Goal: Task Accomplishment & Management: Complete application form

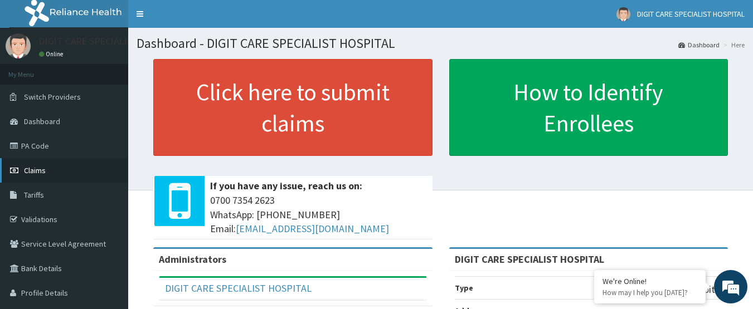
click at [35, 172] on span "Claims" at bounding box center [35, 170] width 22 height 10
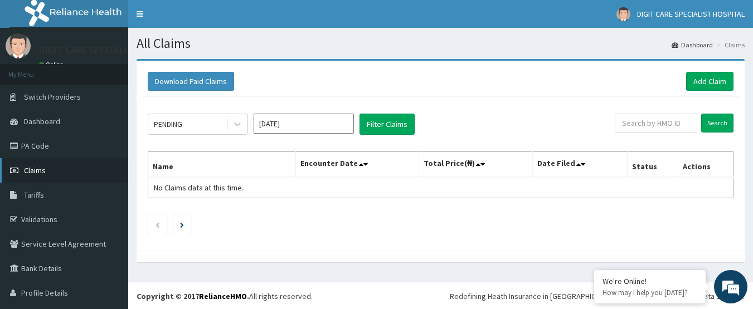
click at [36, 173] on span "Claims" at bounding box center [35, 170] width 22 height 10
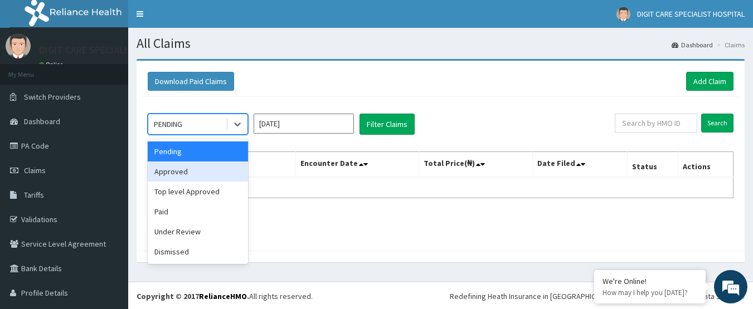
click at [180, 173] on div "Approved" at bounding box center [198, 172] width 100 height 20
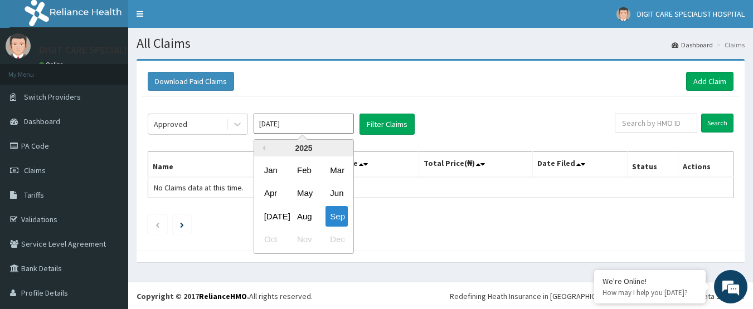
click at [333, 126] on input "Sep 2025" at bounding box center [303, 124] width 100 height 20
click at [298, 217] on div "Aug" at bounding box center [303, 216] width 22 height 21
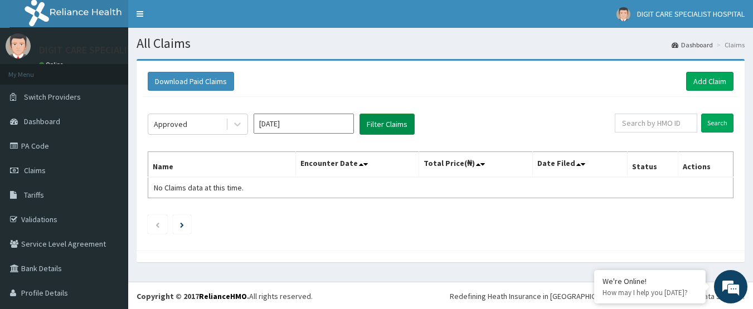
click at [382, 126] on button "Filter Claims" at bounding box center [386, 124] width 55 height 21
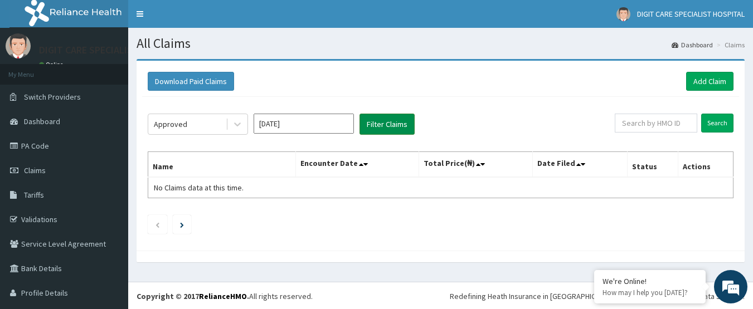
click at [382, 126] on button "Filter Claims" at bounding box center [386, 124] width 55 height 21
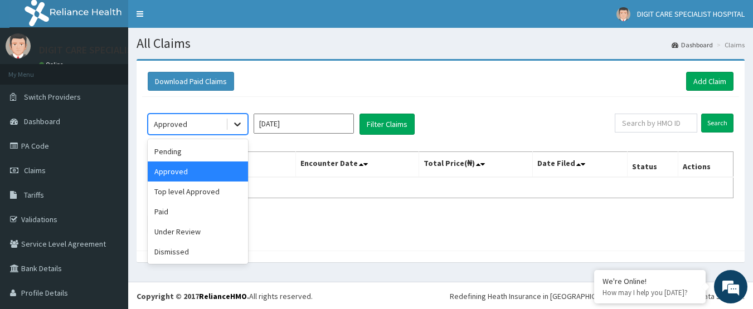
click at [233, 126] on icon at bounding box center [237, 124] width 11 height 11
click at [179, 214] on div "Paid" at bounding box center [198, 212] width 100 height 20
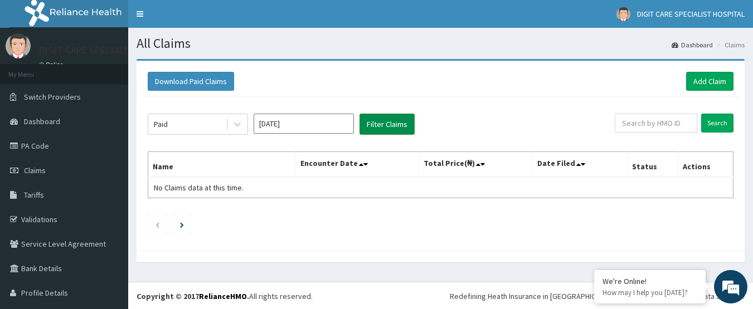
click at [381, 125] on button "Filter Claims" at bounding box center [386, 124] width 55 height 21
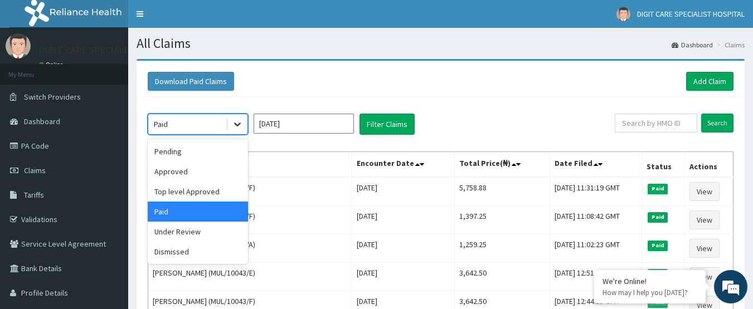
click at [233, 124] on icon at bounding box center [237, 124] width 11 height 11
click at [213, 155] on div "Pending" at bounding box center [198, 151] width 100 height 20
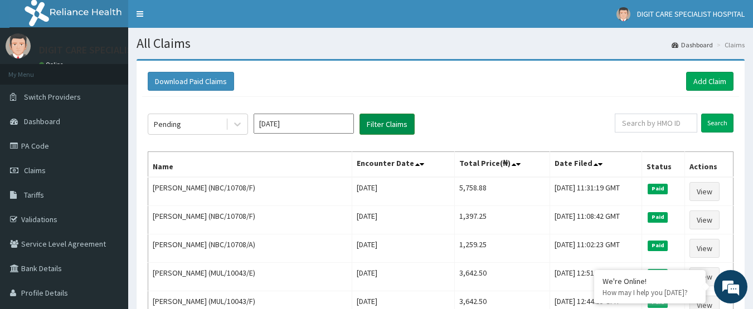
click at [392, 129] on button "Filter Claims" at bounding box center [386, 124] width 55 height 21
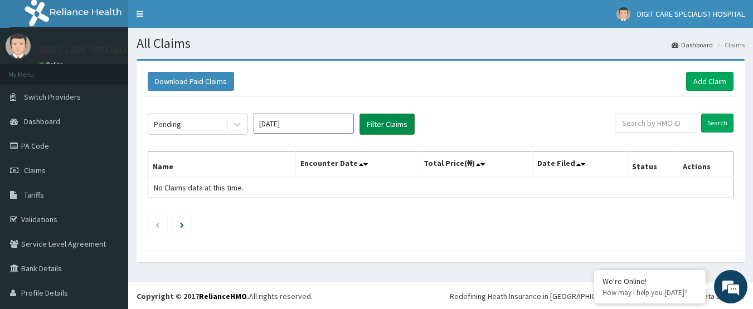
click at [392, 129] on button "Filter Claims" at bounding box center [386, 124] width 55 height 21
click at [232, 128] on icon at bounding box center [237, 124] width 11 height 11
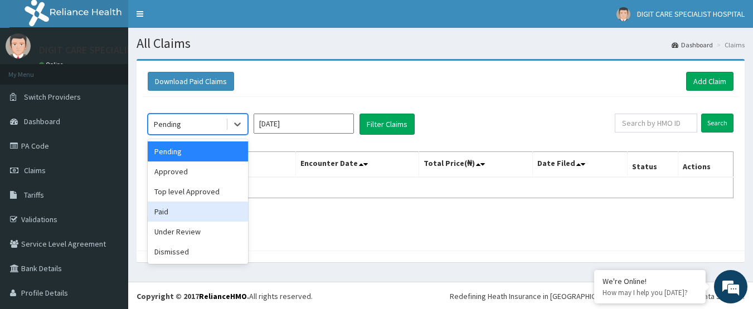
click at [196, 206] on div "Paid" at bounding box center [198, 212] width 100 height 20
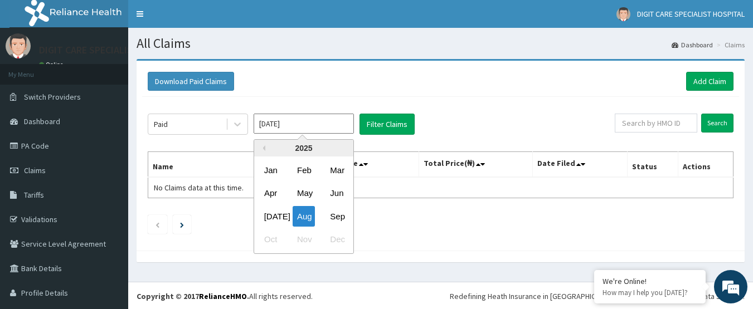
click at [324, 130] on input "Aug 2025" at bounding box center [303, 124] width 100 height 20
click at [339, 216] on div "Sep" at bounding box center [336, 216] width 22 height 21
type input "[DATE]"
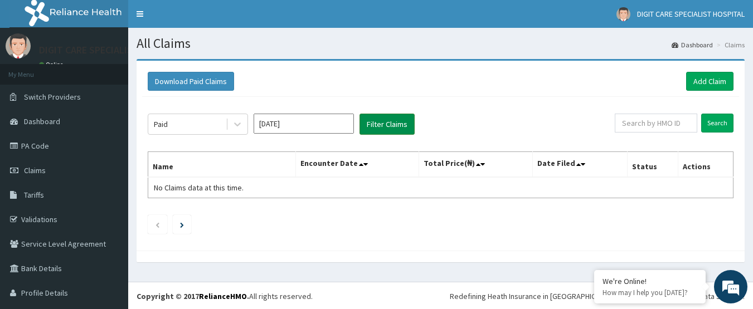
click at [380, 125] on button "Filter Claims" at bounding box center [386, 124] width 55 height 21
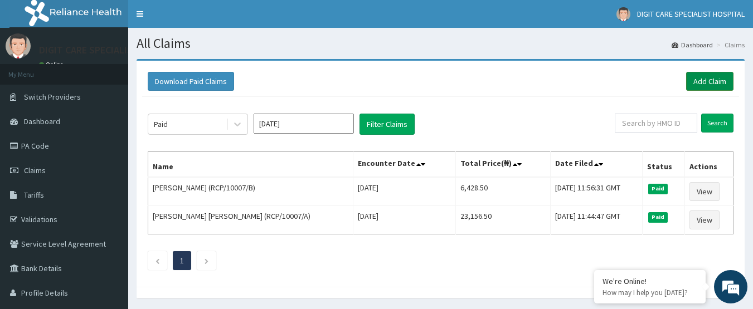
click at [693, 84] on link "Add Claim" at bounding box center [709, 81] width 47 height 19
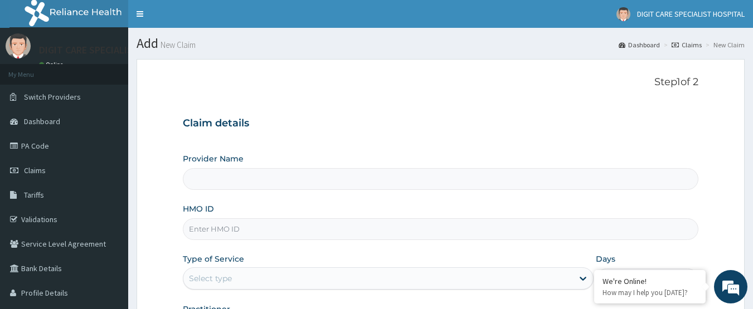
type input "DIGIT CARE SPECIALIST HOSPITAL"
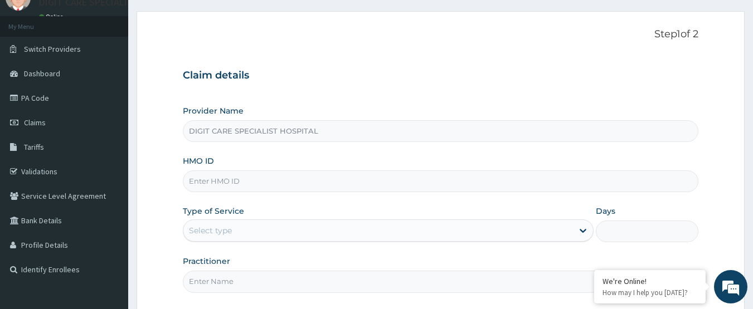
scroll to position [67, 0]
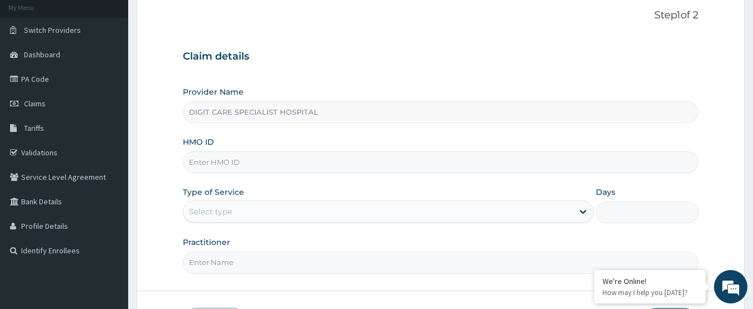
click at [286, 159] on input "HMO ID" at bounding box center [441, 163] width 516 height 22
type input "EFT/10519/A"
click at [222, 212] on div "Select type" at bounding box center [210, 211] width 43 height 11
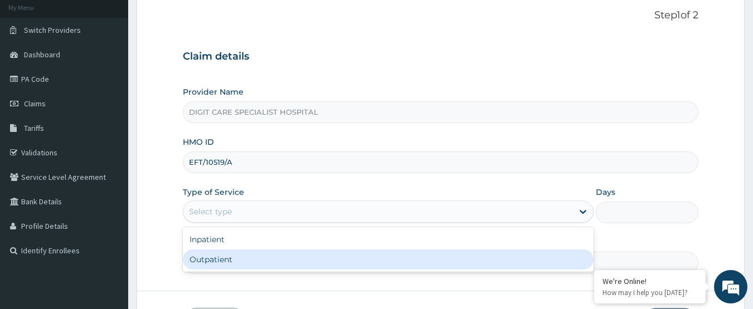
click at [217, 262] on div "Outpatient" at bounding box center [388, 260] width 411 height 20
type input "1"
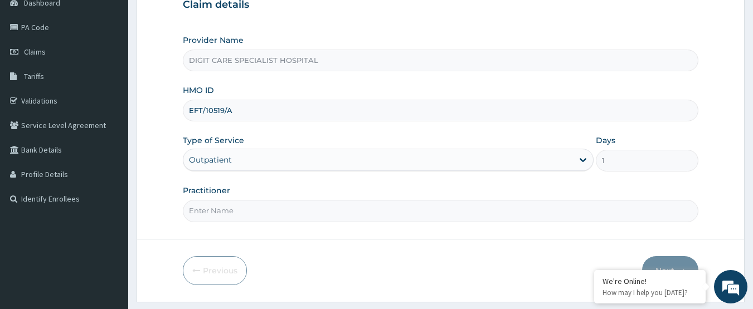
scroll to position [134, 0]
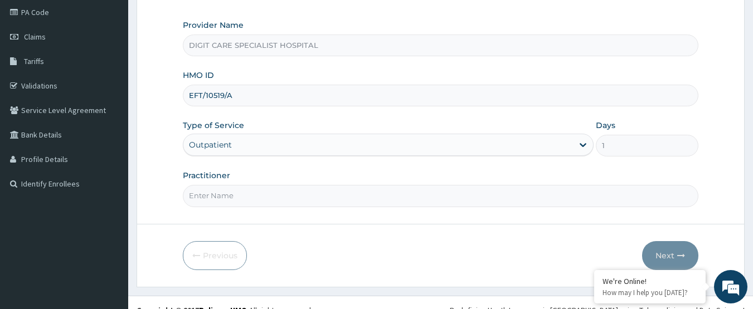
click at [274, 197] on input "Practitioner" at bounding box center [441, 196] width 516 height 22
type input "Halimi"
click at [669, 252] on button "Next" at bounding box center [670, 255] width 56 height 29
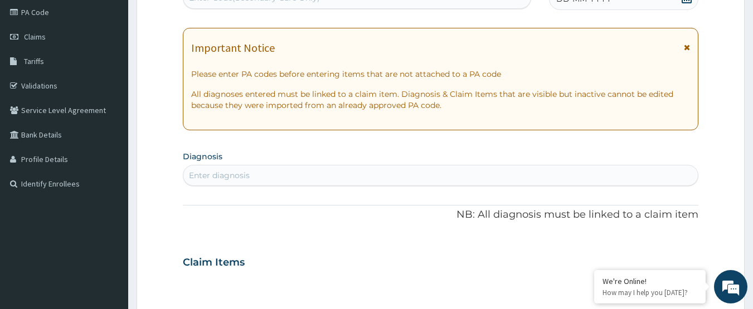
scroll to position [0, 0]
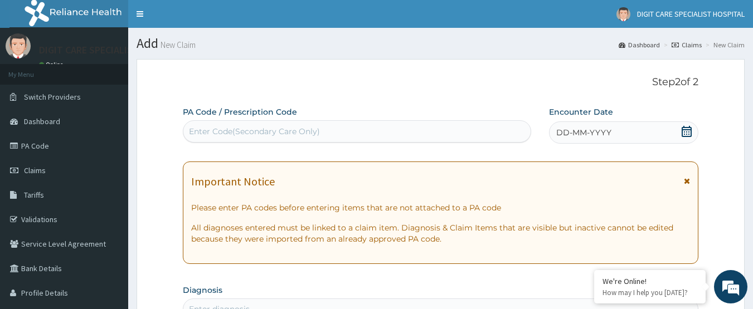
click at [681, 133] on icon at bounding box center [686, 131] width 11 height 11
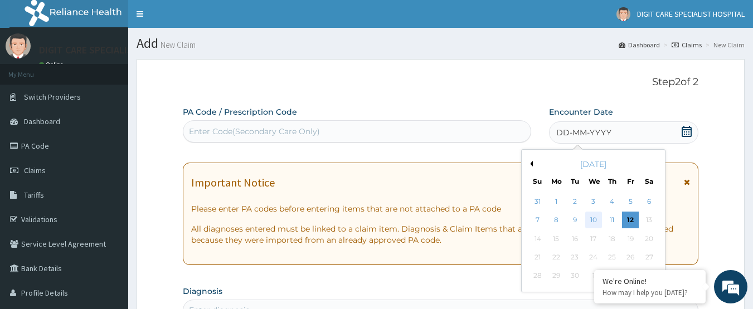
click at [594, 220] on div "10" at bounding box center [593, 220] width 17 height 17
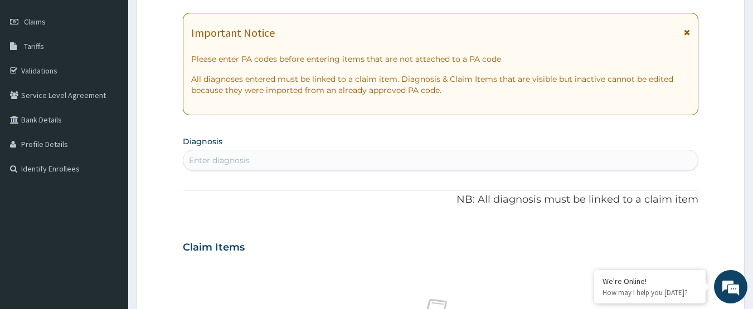
scroll to position [178, 0]
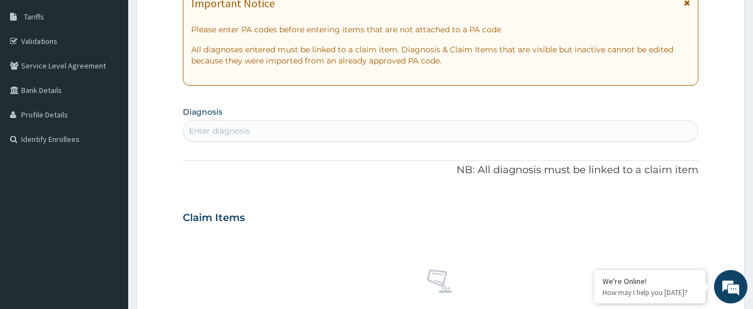
click at [240, 129] on div "Enter diagnosis" at bounding box center [219, 130] width 61 height 11
type input "RTI"
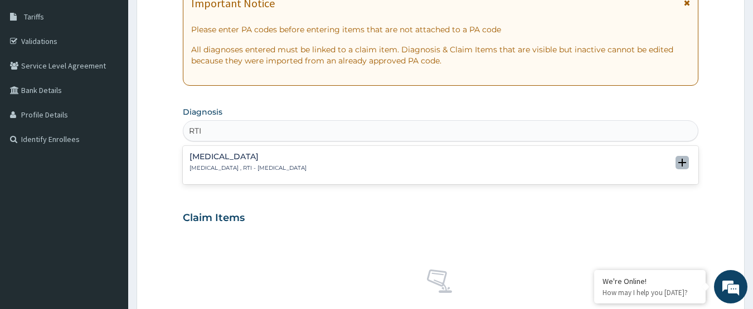
click at [681, 163] on icon "open select status" at bounding box center [682, 163] width 8 height 8
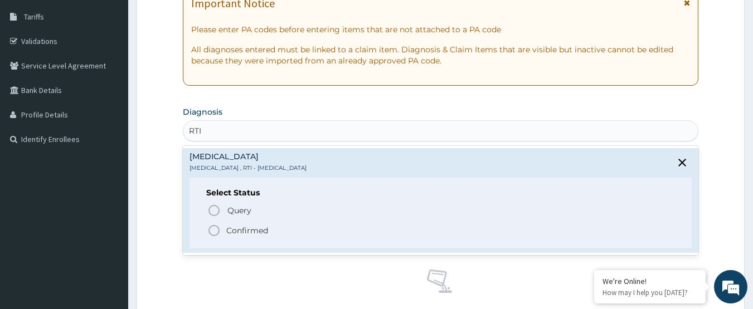
click at [215, 231] on icon "status option filled" at bounding box center [213, 230] width 13 height 13
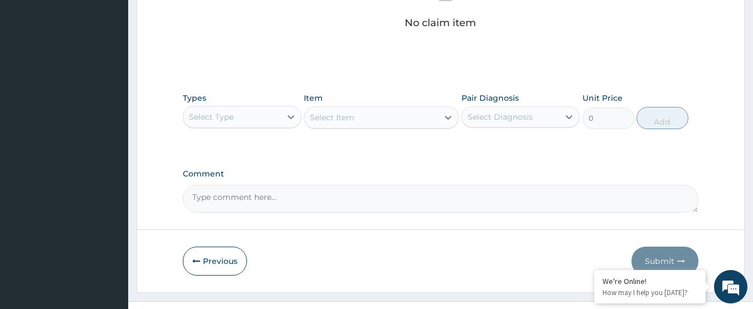
scroll to position [490, 0]
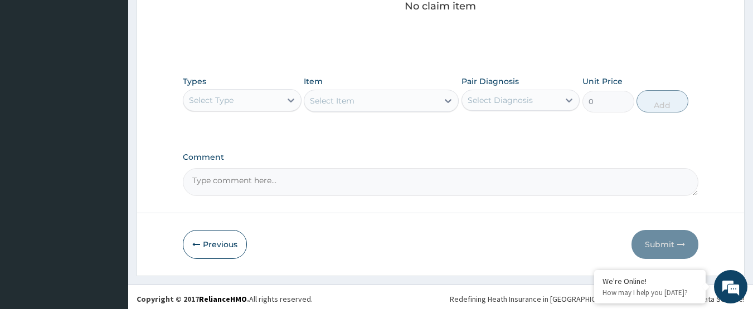
click at [257, 99] on div "Select Type" at bounding box center [231, 100] width 97 height 18
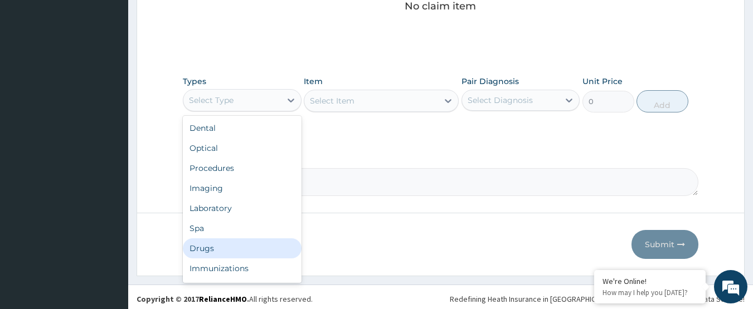
click at [203, 250] on div "Drugs" at bounding box center [242, 248] width 119 height 20
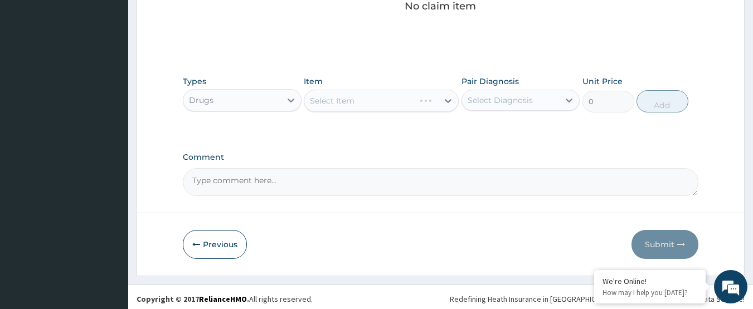
click at [344, 94] on div "Select Item" at bounding box center [381, 101] width 155 height 22
click at [343, 97] on div "Select Item" at bounding box center [332, 100] width 45 height 11
type input "Amoxil"
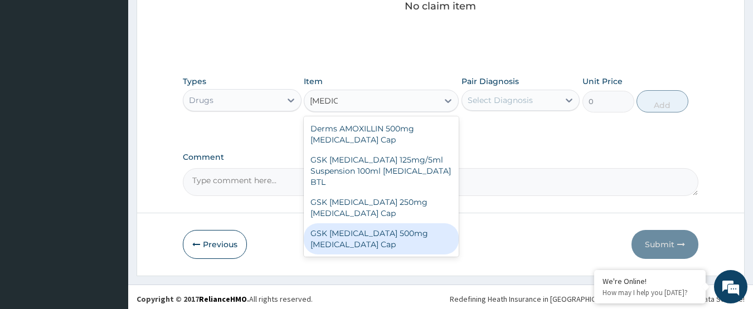
click at [381, 223] on div "GSK AMOXIL 500mg Amoxicillin Cap" at bounding box center [381, 238] width 155 height 31
type input "310.5"
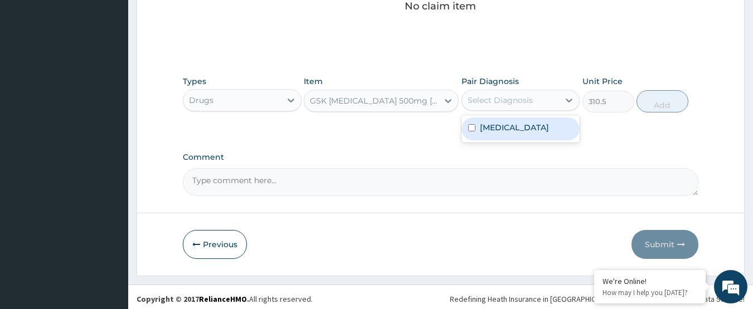
click at [492, 100] on div "Select Diagnosis" at bounding box center [499, 100] width 65 height 11
click at [486, 131] on label "Respiratory tract infection" at bounding box center [514, 127] width 69 height 11
checkbox input "true"
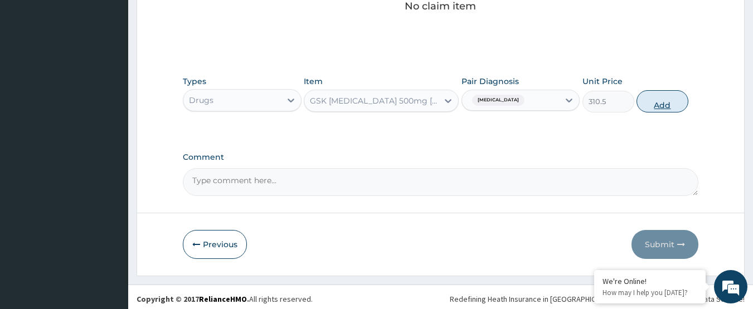
click at [667, 101] on button "Add" at bounding box center [662, 101] width 52 height 22
type input "0"
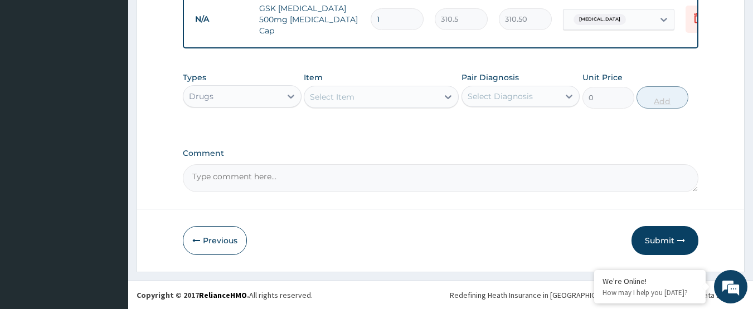
scroll to position [450, 0]
type input "15"
type input "4657.50"
type input "15"
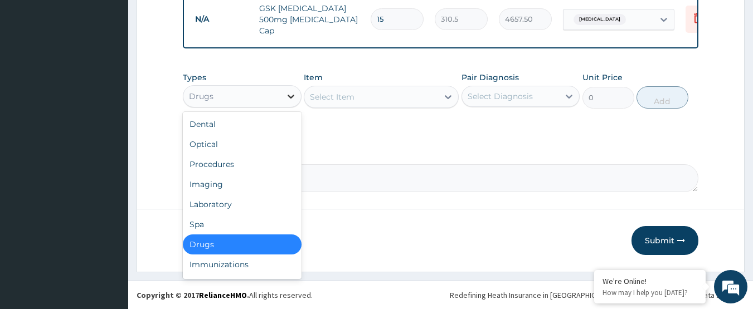
click at [284, 99] on div at bounding box center [291, 96] width 20 height 20
click at [364, 102] on div "Select Item" at bounding box center [371, 97] width 134 height 18
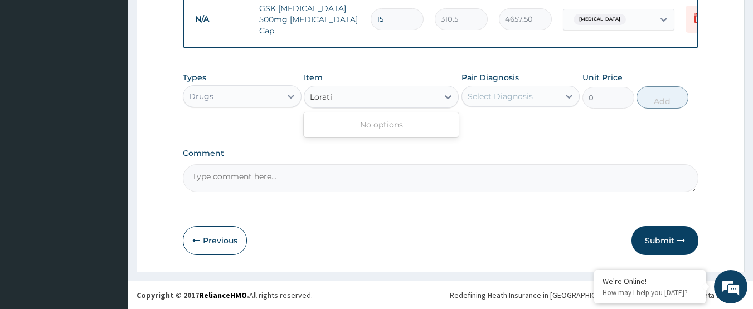
type input "Lorat"
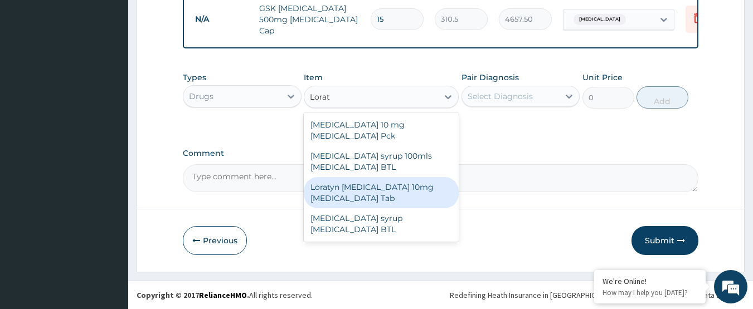
click at [397, 180] on div "Loratyn Loratadine 10mg Loratadine Tab" at bounding box center [381, 192] width 155 height 31
type input "77.625"
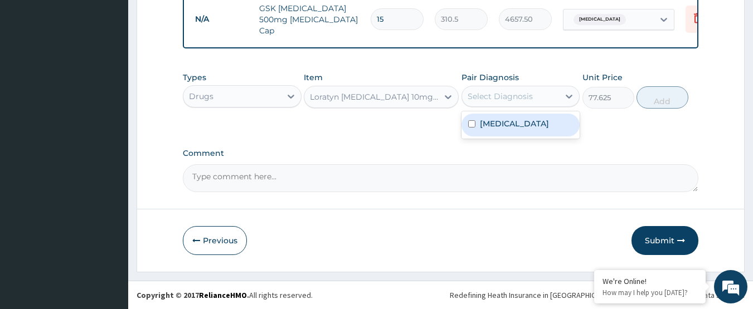
click at [510, 96] on div "Select Diagnosis" at bounding box center [499, 96] width 65 height 11
click at [500, 129] on label "Respiratory tract infection" at bounding box center [514, 123] width 69 height 11
checkbox input "true"
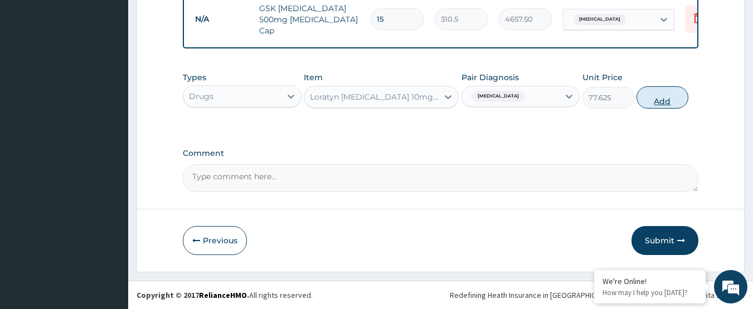
click at [655, 102] on button "Add" at bounding box center [662, 97] width 52 height 22
type input "0"
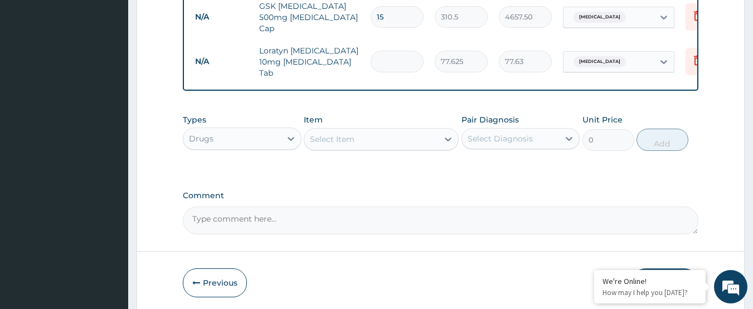
type input "0.00"
type input "5"
type input "388.13"
type input "5"
click at [334, 138] on div "Select Item" at bounding box center [332, 139] width 45 height 11
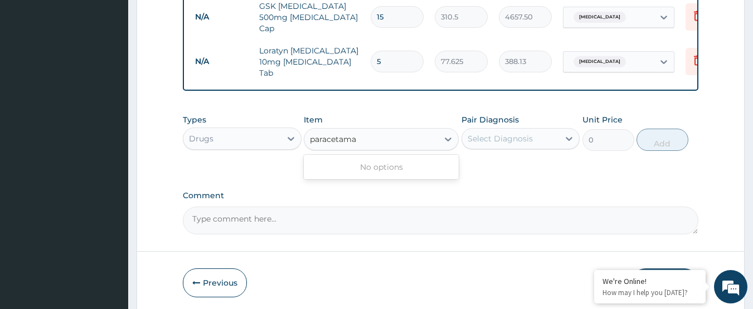
type input "paracetam"
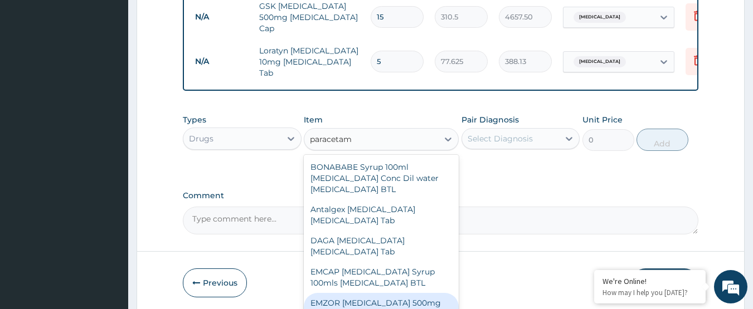
click at [403, 303] on div "EMZOR PARACETAMOL 500mg Acetaminophen Tab" at bounding box center [381, 308] width 155 height 31
type input "17.25"
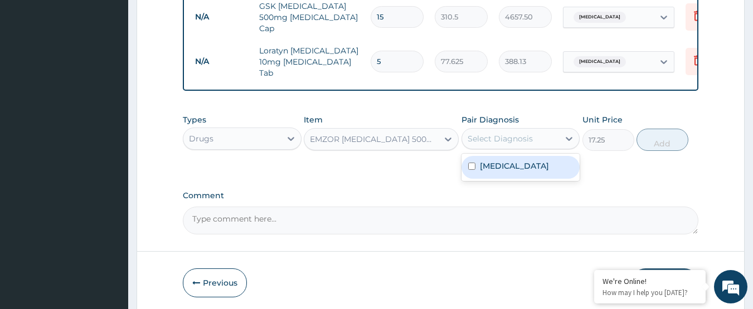
click at [495, 139] on div "Select Diagnosis" at bounding box center [499, 138] width 65 height 11
click at [492, 166] on label "Respiratory tract infection" at bounding box center [514, 165] width 69 height 11
checkbox input "true"
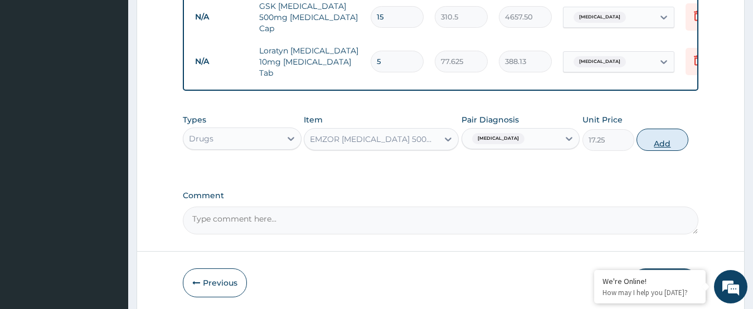
click at [662, 134] on button "Add" at bounding box center [662, 140] width 52 height 22
type input "0"
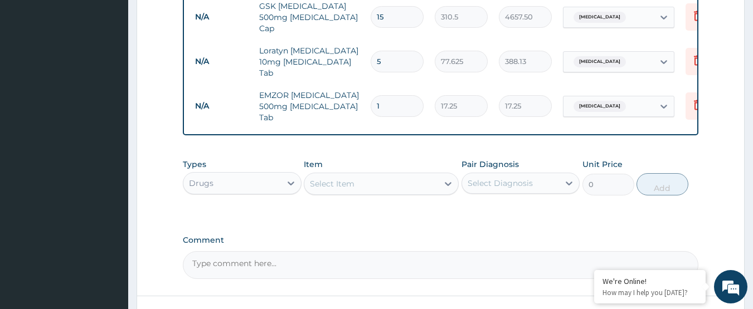
type input "18"
type input "310.50"
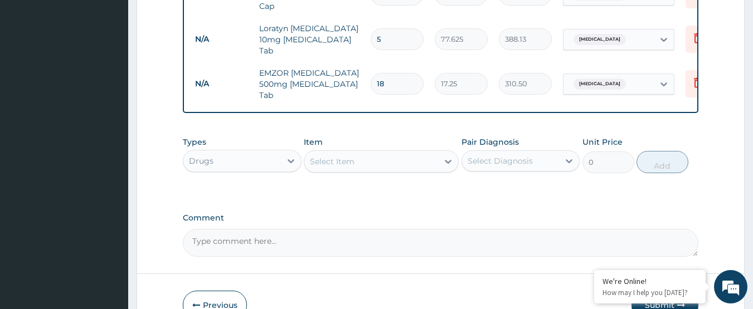
scroll to position [494, 0]
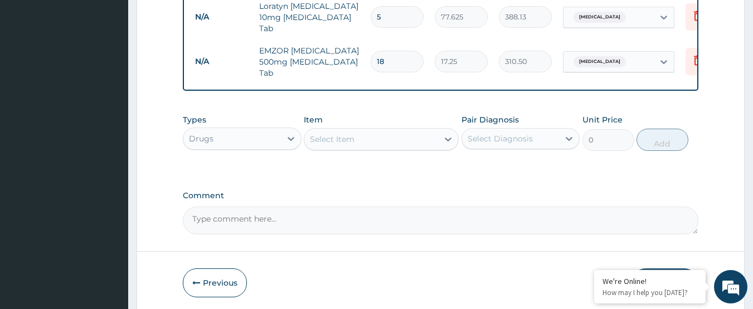
type input "18"
click at [360, 136] on div "Select Item" at bounding box center [371, 139] width 134 height 18
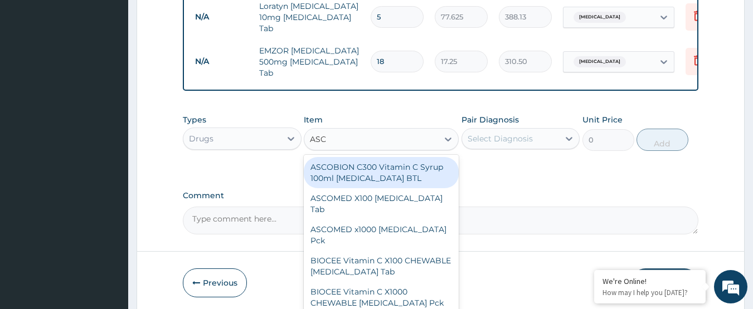
type input "ASCO"
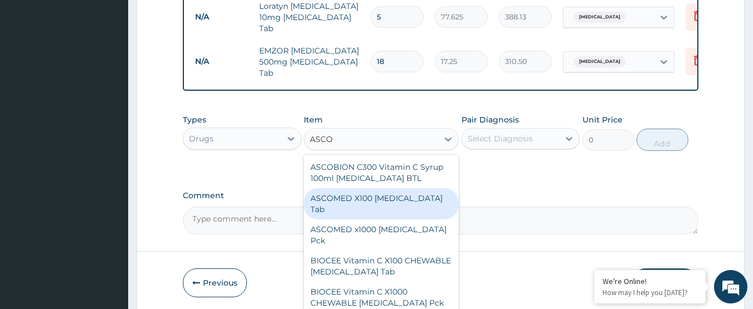
click at [398, 197] on div "ASCOMED X100 Ascorbic acid Tab" at bounding box center [381, 203] width 155 height 31
type input "586.5"
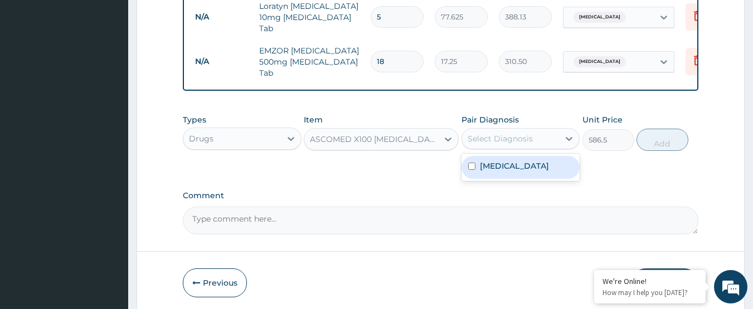
click at [508, 133] on div "Select Diagnosis" at bounding box center [499, 138] width 65 height 11
click at [514, 169] on label "Respiratory tract infection" at bounding box center [514, 165] width 69 height 11
checkbox input "true"
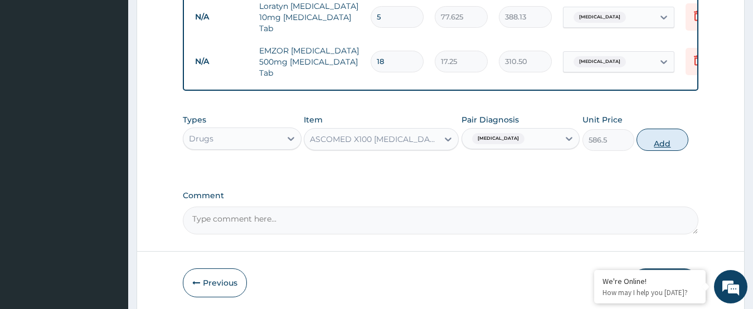
click at [651, 138] on button "Add" at bounding box center [662, 140] width 52 height 22
type input "0"
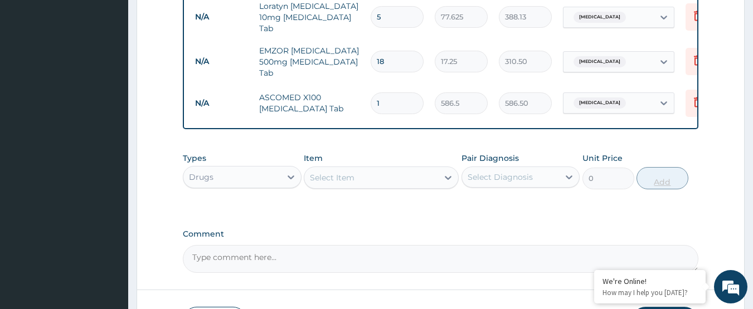
type input "15"
type input "8797.50"
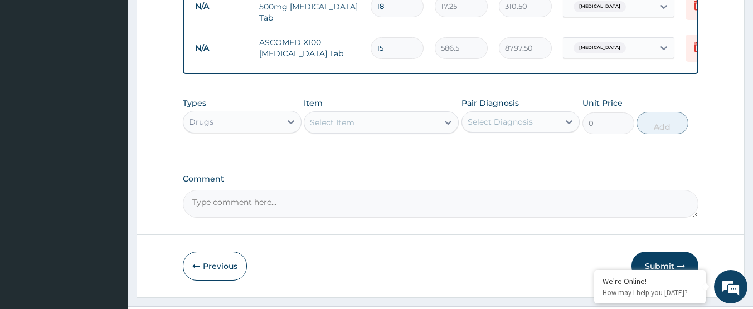
scroll to position [571, 0]
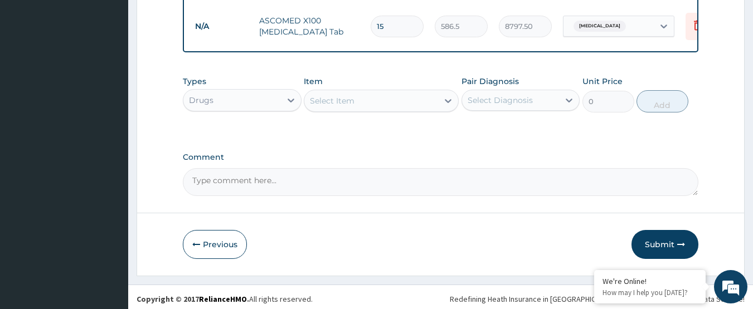
type input "15"
click at [373, 101] on div "Select Item" at bounding box center [371, 101] width 134 height 18
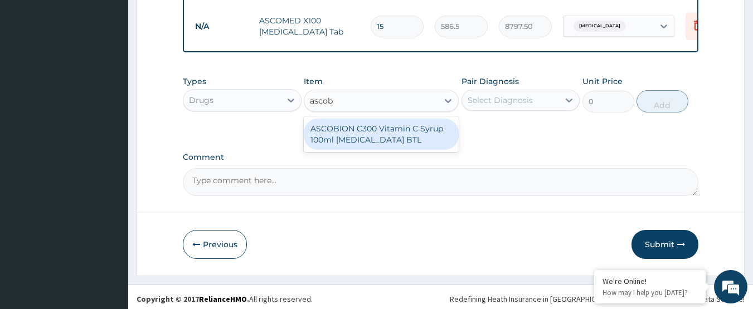
type input "asco"
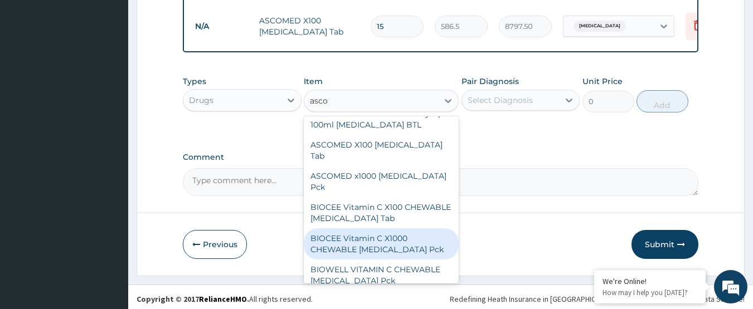
scroll to position [22, 0]
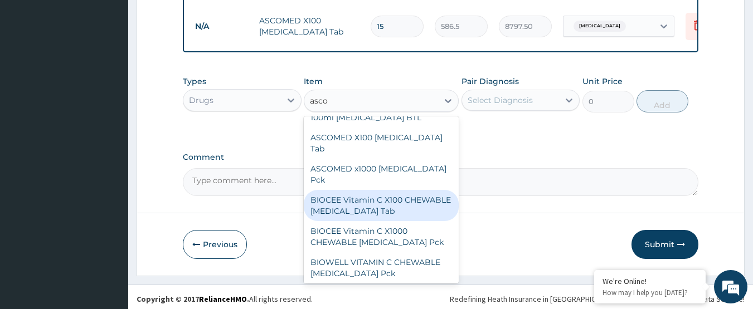
click at [413, 193] on div "BIOCEE Vitamin C X100 CHEWABLE Ascorbic Acid Tab" at bounding box center [381, 205] width 155 height 31
type input "577.875"
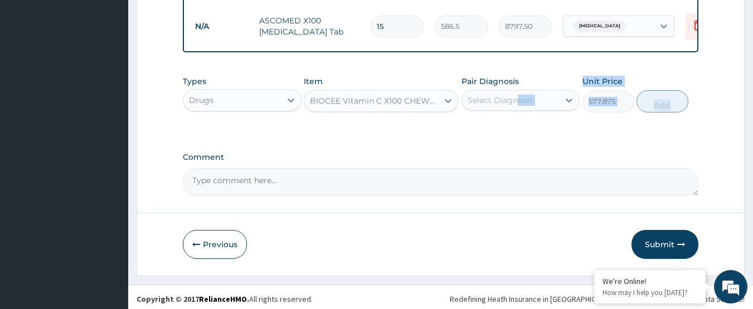
drag, startPoint x: 681, startPoint y: 66, endPoint x: 515, endPoint y: 93, distance: 167.7
click at [515, 93] on div "Types Drugs Item BIOCEE Vitamin C X100 CHEWABLE Ascorbic Acid Tab Pair Diagnosi…" at bounding box center [441, 94] width 516 height 48
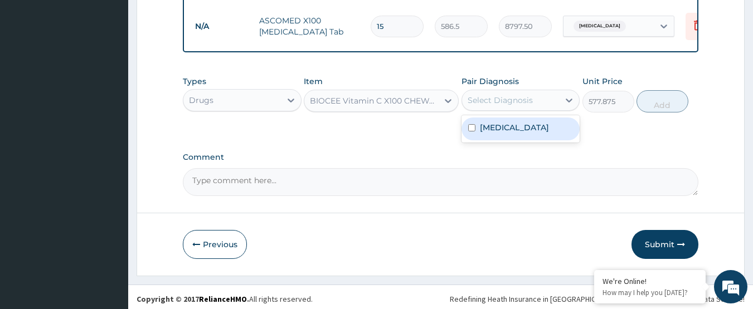
click at [515, 95] on div "Select Diagnosis" at bounding box center [499, 100] width 65 height 11
click at [512, 133] on label "Respiratory tract infection" at bounding box center [514, 127] width 69 height 11
checkbox input "true"
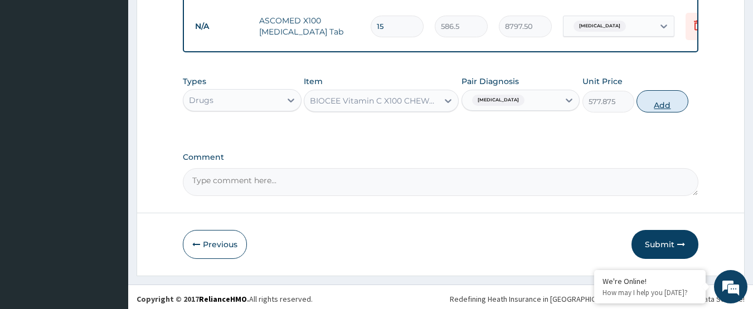
click at [662, 100] on button "Add" at bounding box center [662, 101] width 52 height 22
type input "0"
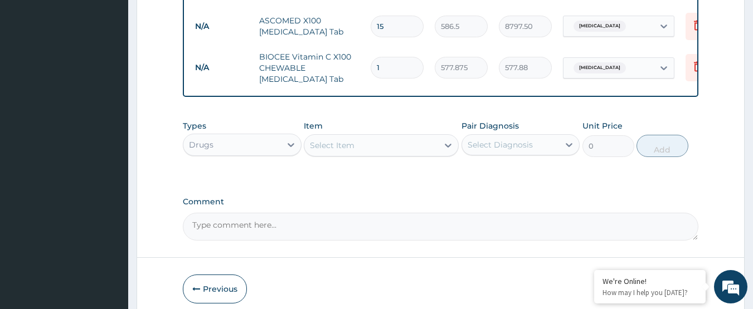
type input "15"
type input "8668.13"
type input "15"
click at [696, 20] on icon at bounding box center [698, 25] width 8 height 10
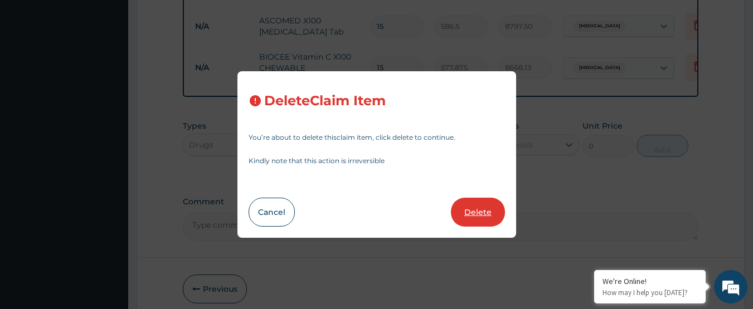
click at [486, 212] on button "Delete" at bounding box center [478, 212] width 54 height 29
type input "577.875"
type input "8668.13"
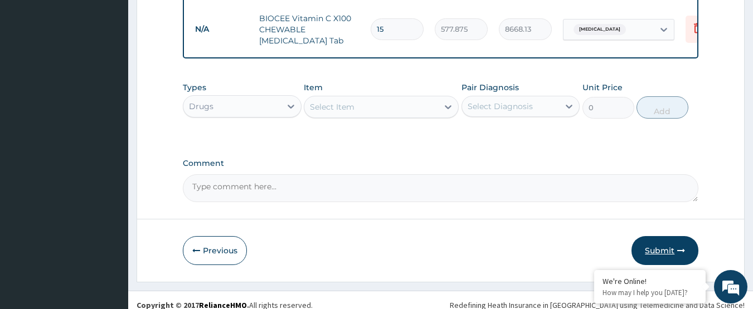
click at [660, 253] on button "Submit" at bounding box center [664, 250] width 67 height 29
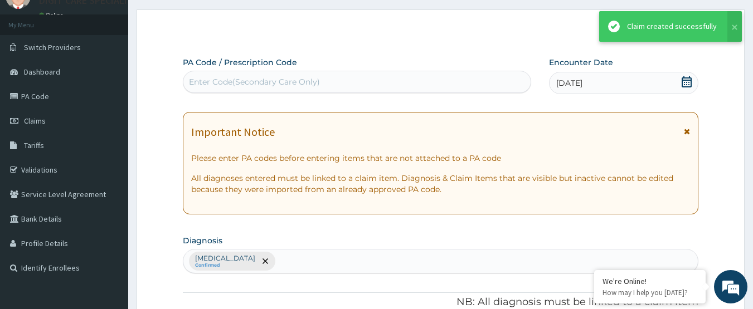
scroll to position [571, 0]
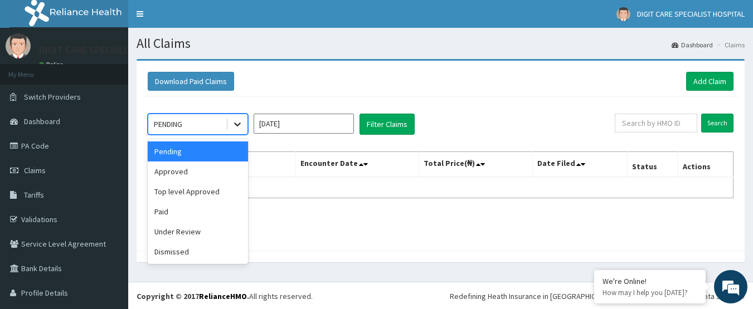
click at [237, 120] on icon at bounding box center [237, 124] width 11 height 11
click at [185, 177] on div "Approved" at bounding box center [198, 172] width 100 height 20
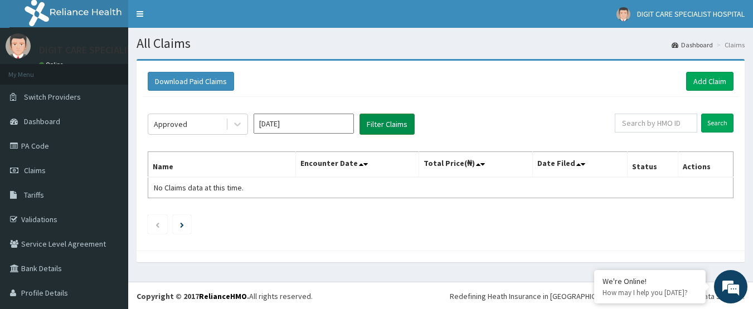
click at [384, 124] on button "Filter Claims" at bounding box center [386, 124] width 55 height 21
